Goal: Entertainment & Leisure: Browse casually

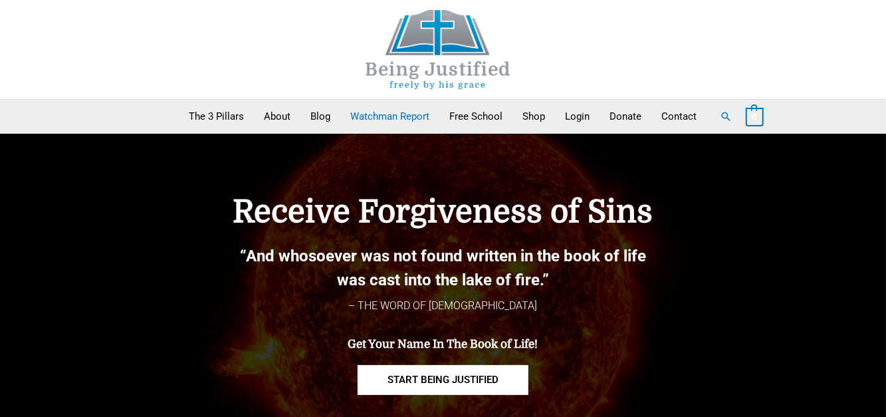
click at [387, 121] on link "Watchman Report" at bounding box center [390, 116] width 99 height 33
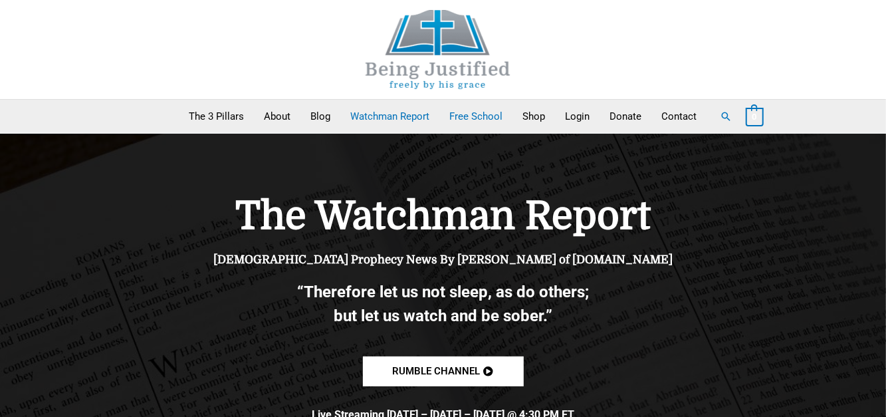
click at [473, 122] on link "Free School" at bounding box center [476, 116] width 73 height 33
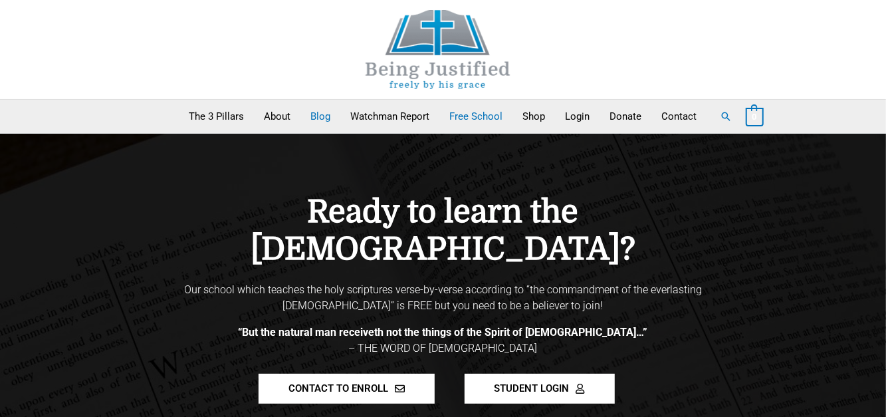
click at [304, 120] on link "Blog" at bounding box center [321, 116] width 40 height 33
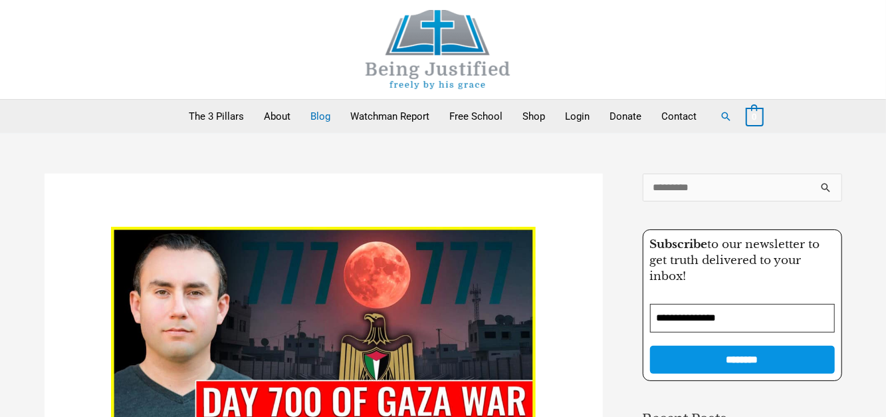
click at [710, 330] on input "Email Address *" at bounding box center [742, 318] width 185 height 29
type input "**********"
click input "********" at bounding box center [742, 360] width 185 height 29
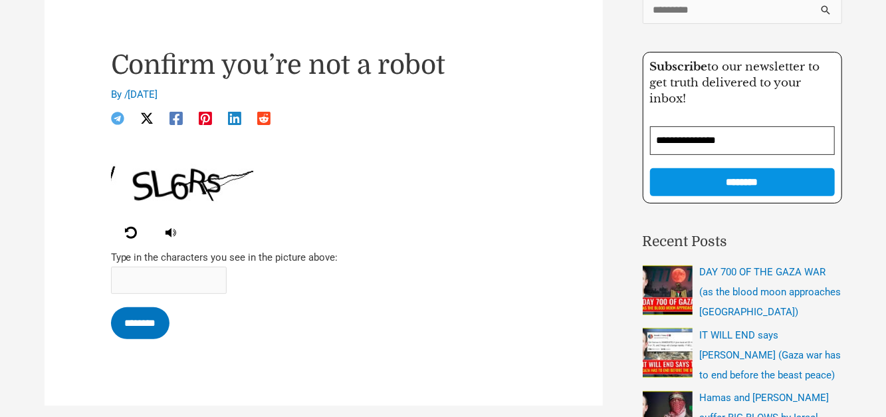
scroll to position [179, 0]
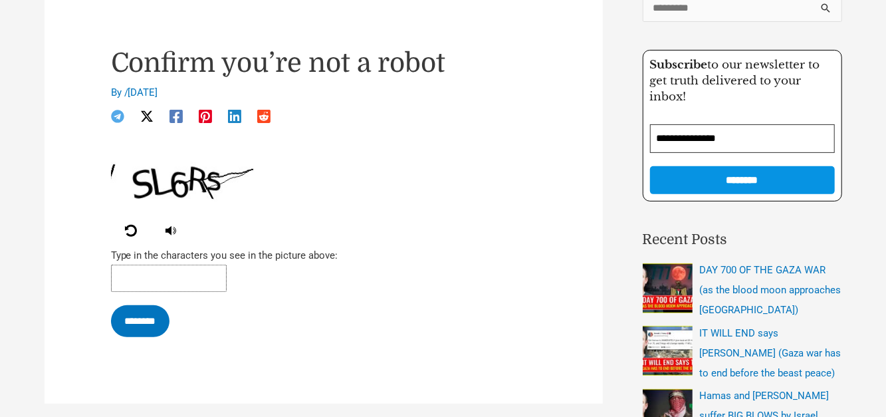
click at [133, 292] on input "text" at bounding box center [169, 277] width 116 height 27
type input "*****"
click at [154, 338] on input "********" at bounding box center [141, 321] width 60 height 33
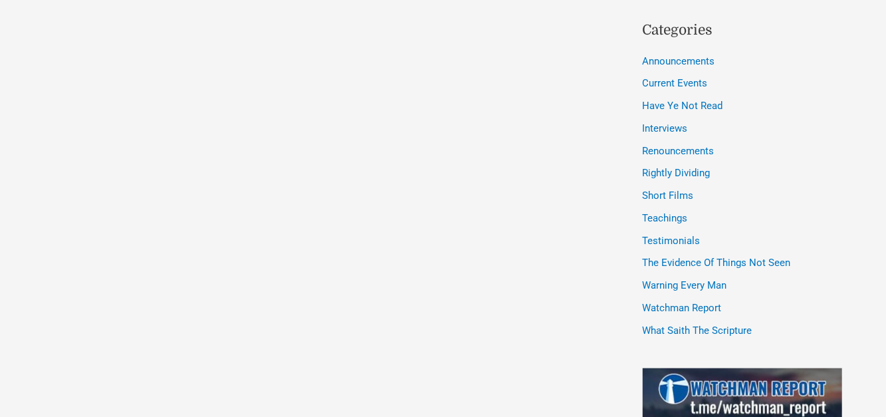
scroll to position [807, 0]
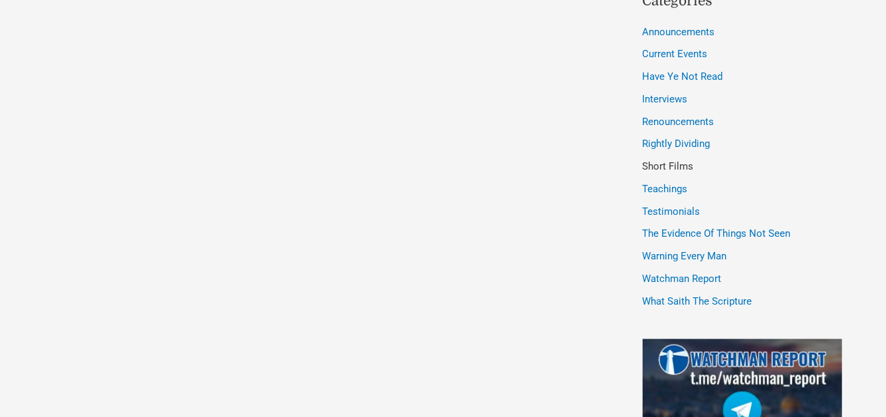
click at [680, 172] on link "Short Films" at bounding box center [668, 166] width 51 height 12
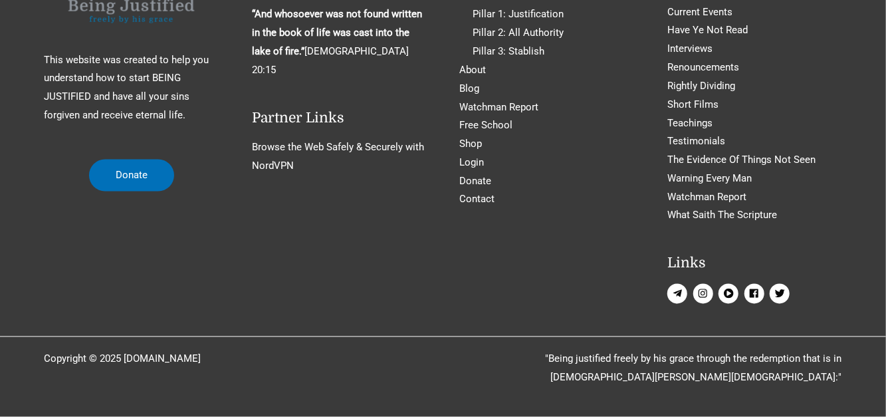
scroll to position [6549, 0]
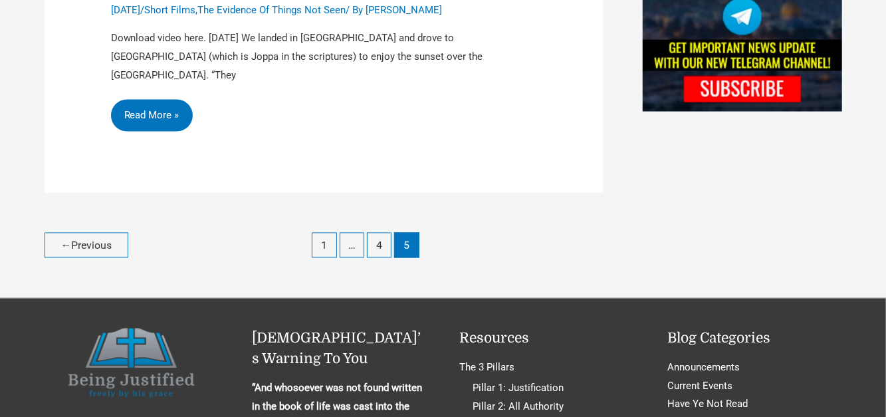
scroll to position [1346, 0]
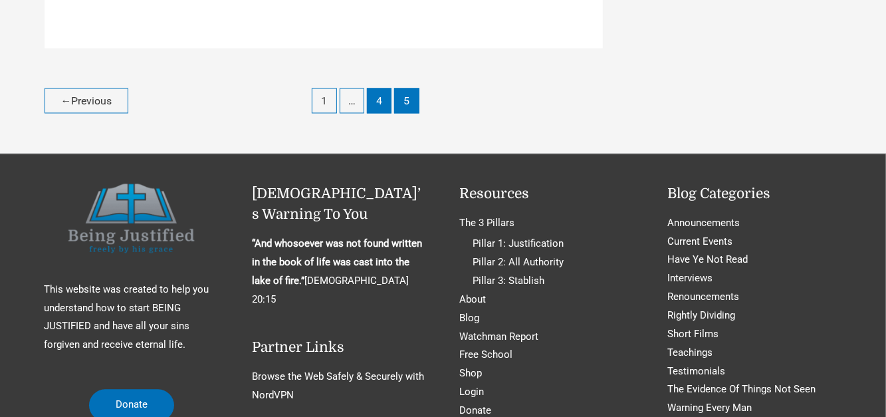
click at [390, 112] on link "4" at bounding box center [379, 100] width 25 height 25
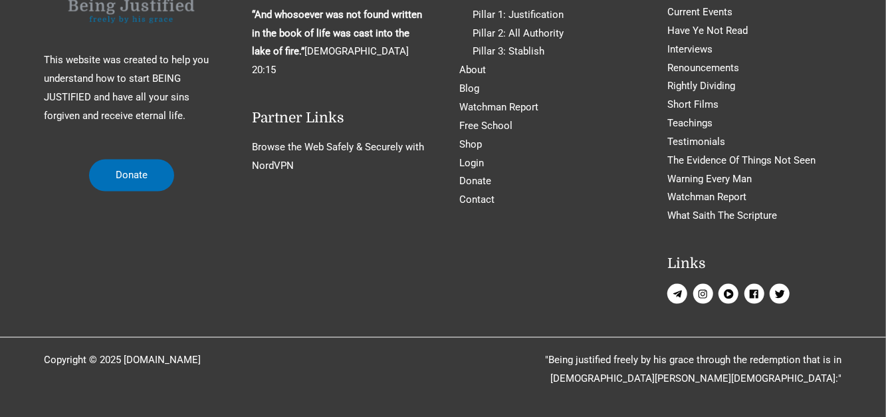
scroll to position [6369, 0]
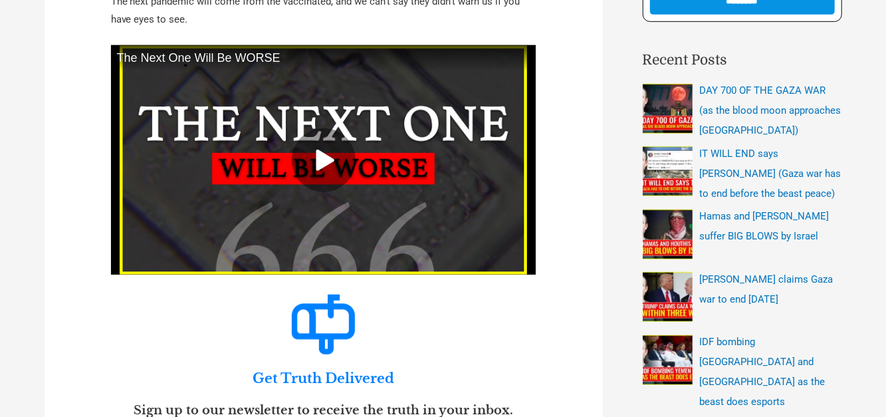
scroll to position [359, 0]
click at [329, 171] on icon at bounding box center [323, 160] width 21 height 21
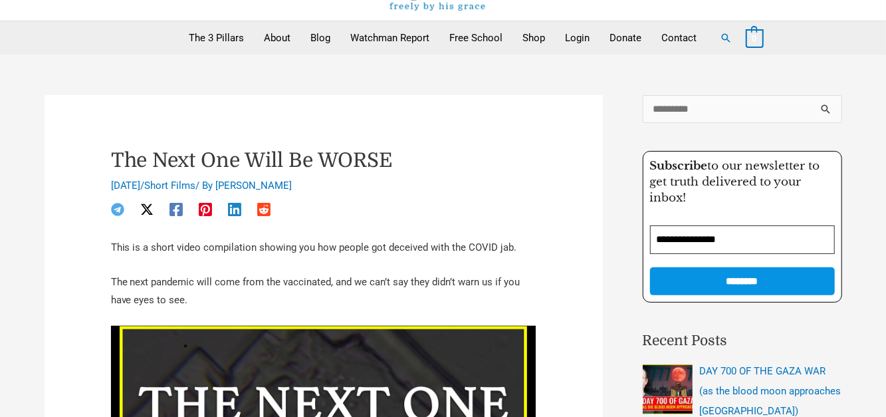
scroll to position [90, 0]
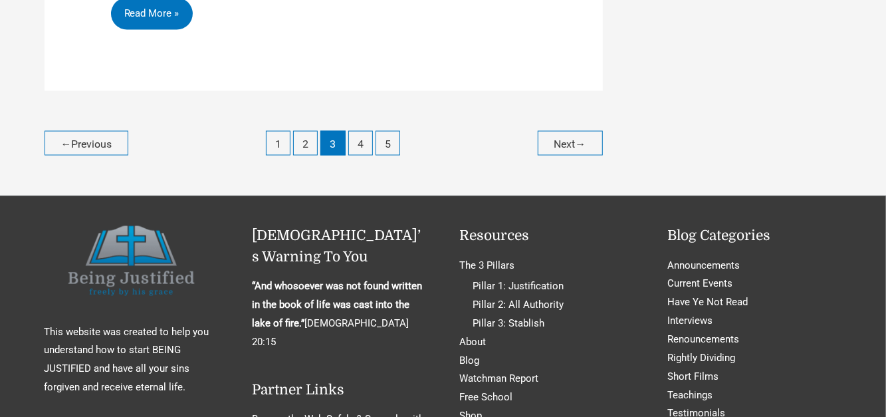
scroll to position [6549, 0]
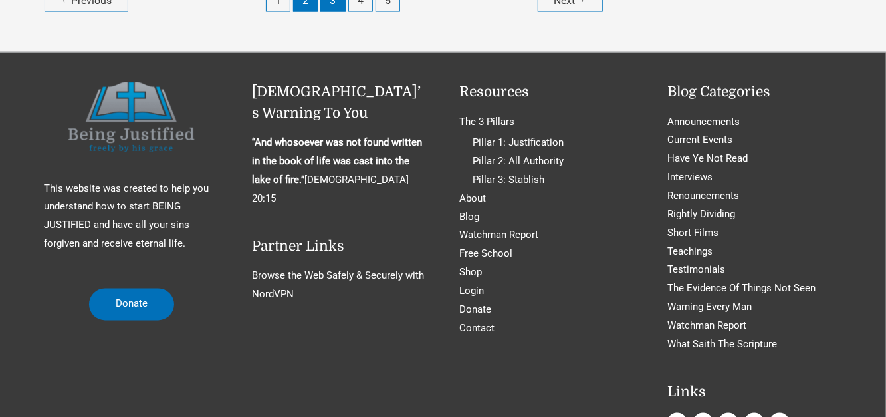
click at [300, 12] on link "2" at bounding box center [305, -1] width 25 height 25
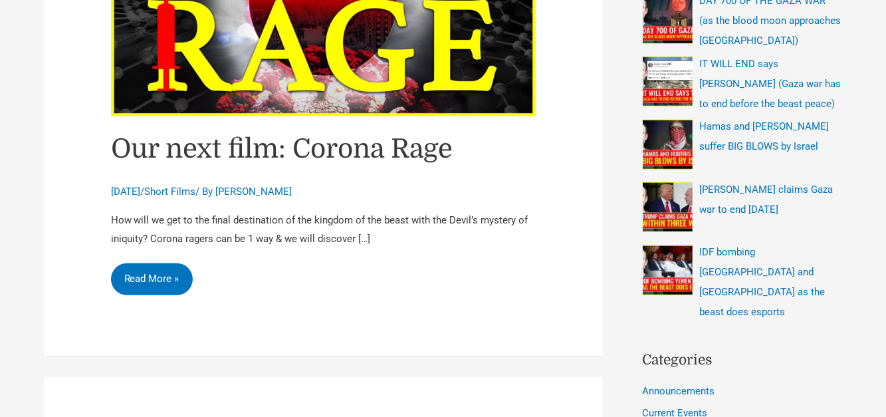
scroll to position [359, 0]
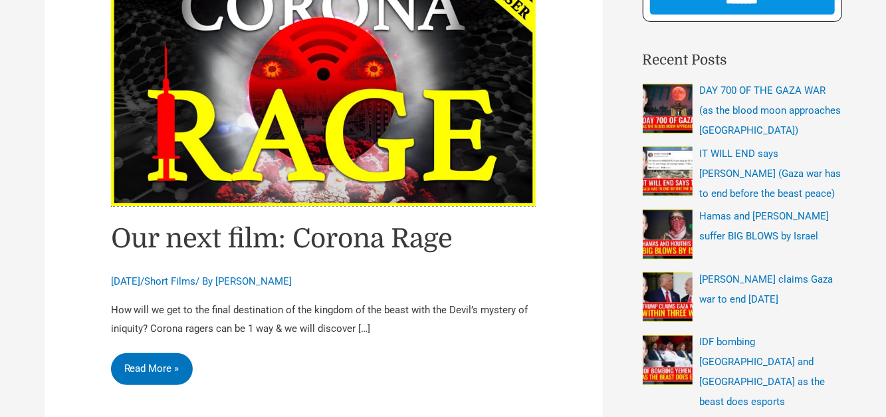
drag, startPoint x: 351, startPoint y: 142, endPoint x: 560, endPoint y: 120, distance: 210.5
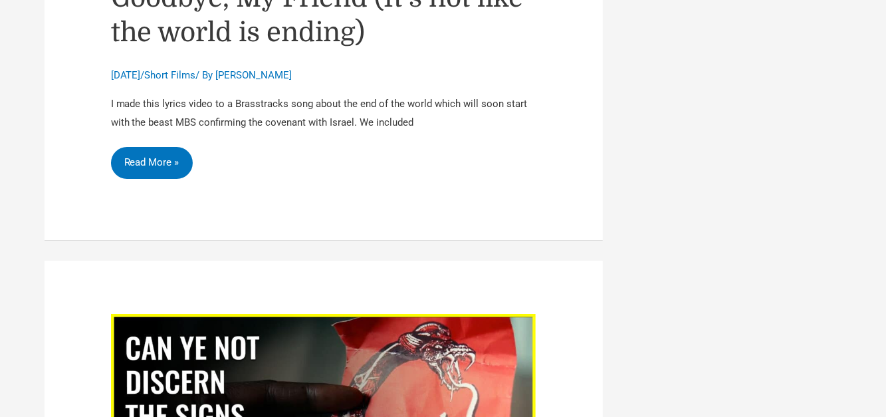
scroll to position [2332, 0]
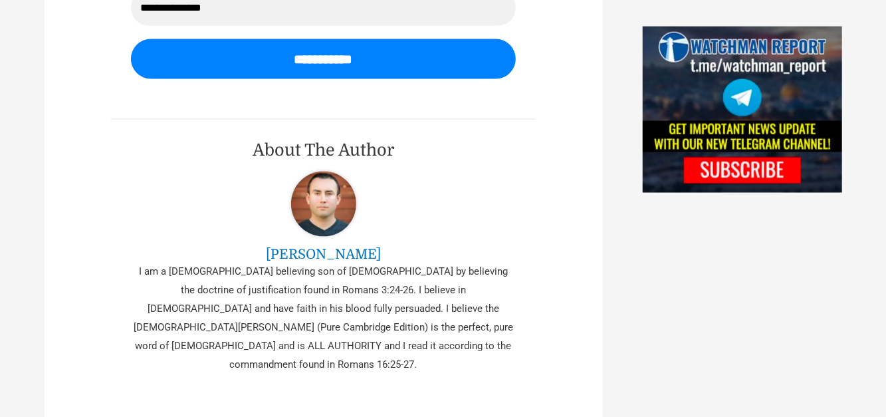
scroll to position [1076, 0]
